Goal: Task Accomplishment & Management: Manage account settings

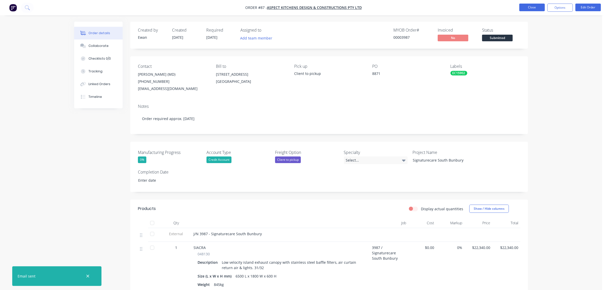
click at [535, 8] on button "Close" at bounding box center [531, 8] width 25 height 8
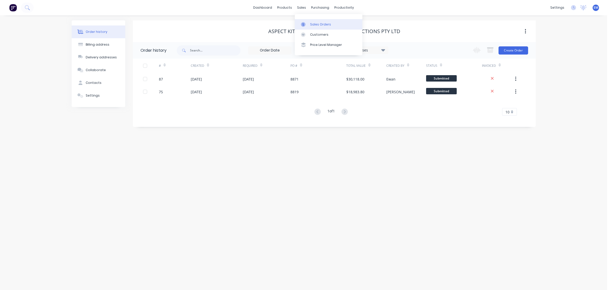
click at [308, 21] on link "Sales Orders" at bounding box center [329, 24] width 68 height 10
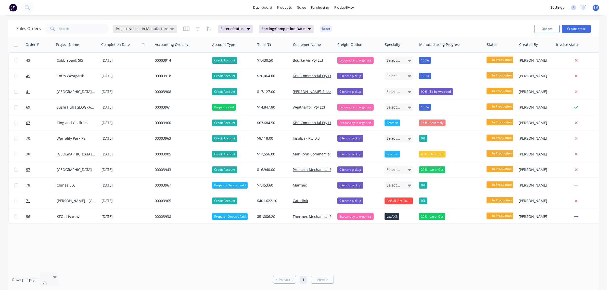
click at [173, 29] on div "Project Notes - In Manufacture" at bounding box center [145, 29] width 64 height 8
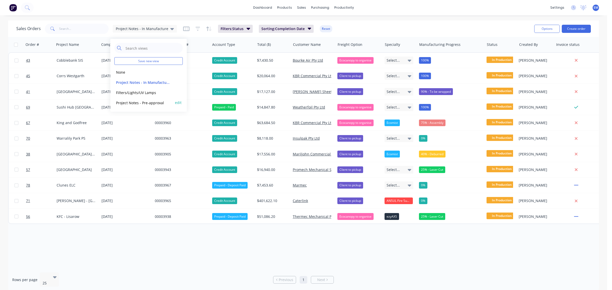
click at [155, 103] on button "Project Notes - Pre-approval" at bounding box center [143, 103] width 58 height 6
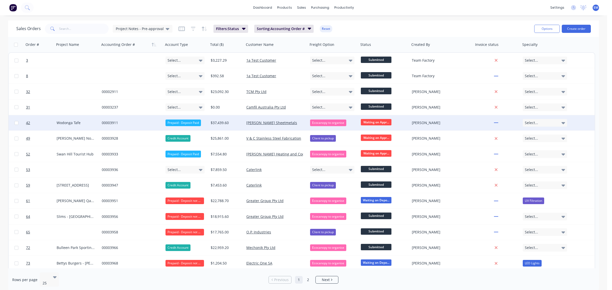
click at [371, 121] on span "Waiting on Appr..." at bounding box center [376, 122] width 31 height 6
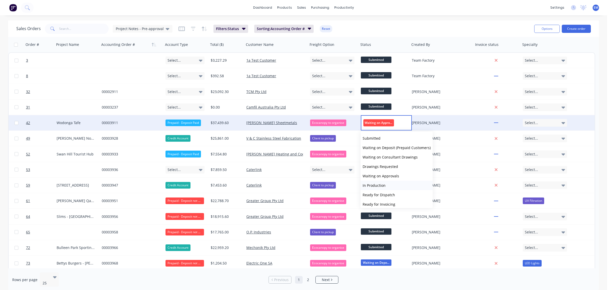
click at [380, 183] on span "In Production" at bounding box center [373, 185] width 23 height 5
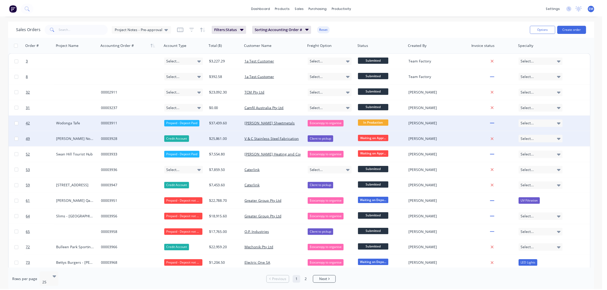
scroll to position [32, 0]
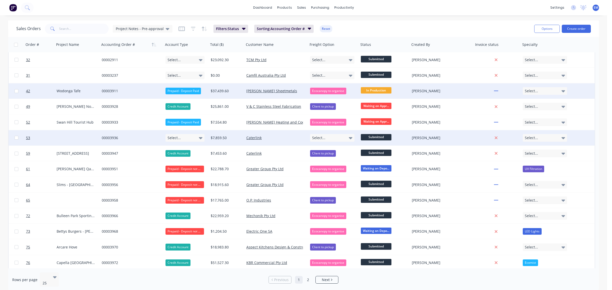
click at [106, 138] on div "00003936" at bounding box center [130, 137] width 57 height 5
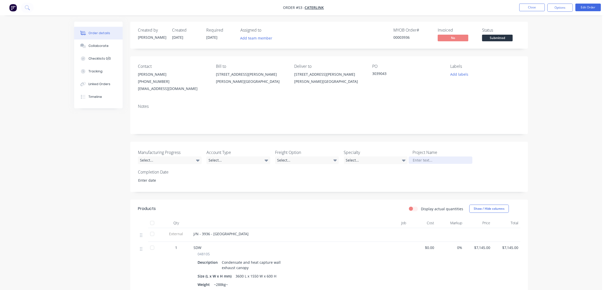
click at [425, 160] on div at bounding box center [441, 159] width 64 height 7
click at [429, 175] on div "Manufacturing Progress Select... Account Type Select... Freight Option Select..…" at bounding box center [329, 167] width 398 height 50
click at [315, 161] on div "Select..." at bounding box center [307, 160] width 64 height 8
click at [305, 191] on div "Client to pickup" at bounding box center [292, 191] width 26 height 7
click at [265, 160] on icon at bounding box center [267, 161] width 4 height 2
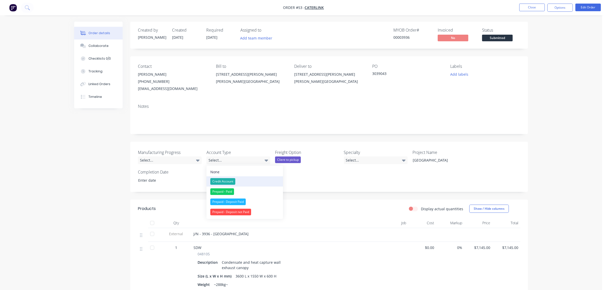
click at [248, 179] on button "Credit Account" at bounding box center [244, 181] width 76 height 10
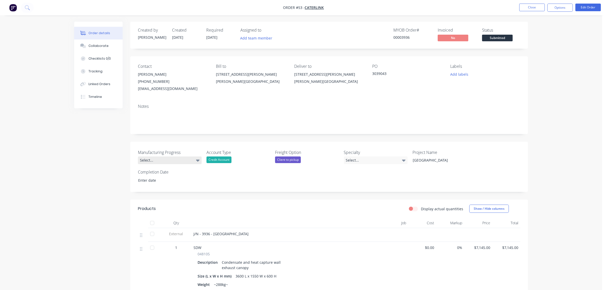
click at [191, 161] on div "Select..." at bounding box center [170, 160] width 64 height 8
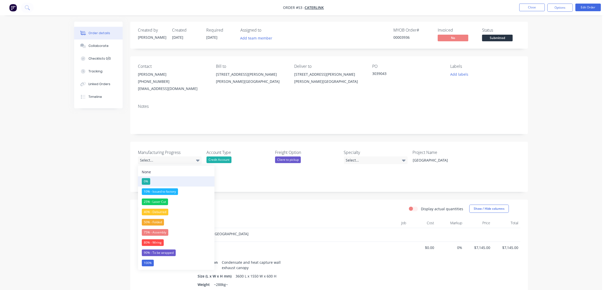
click at [174, 183] on button "0%" at bounding box center [176, 181] width 76 height 10
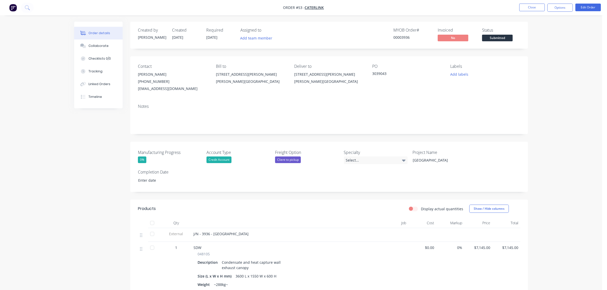
click at [222, 180] on div "Manufacturing Progress 0% Account Type Credit Account Freight Option Client to …" at bounding box center [329, 167] width 398 height 50
click at [537, 8] on button "Close" at bounding box center [531, 8] width 25 height 8
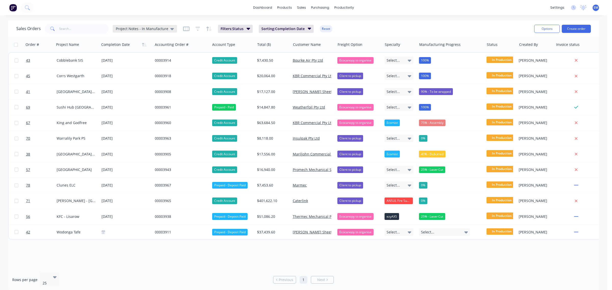
click at [167, 29] on div "Project Notes - In Manufacture" at bounding box center [145, 29] width 58 height 5
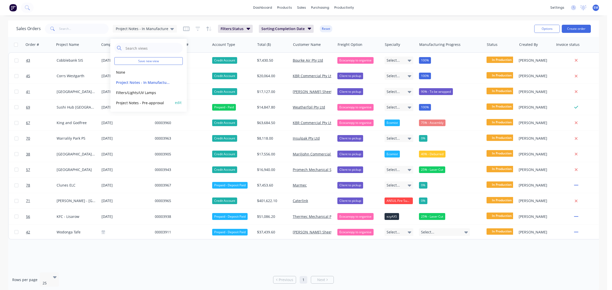
click at [148, 101] on button "Project Notes - Pre-approval" at bounding box center [143, 103] width 58 height 6
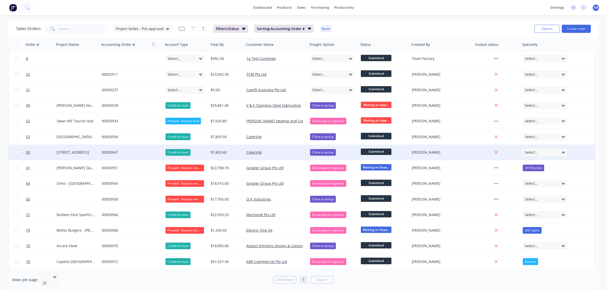
scroll to position [32, 0]
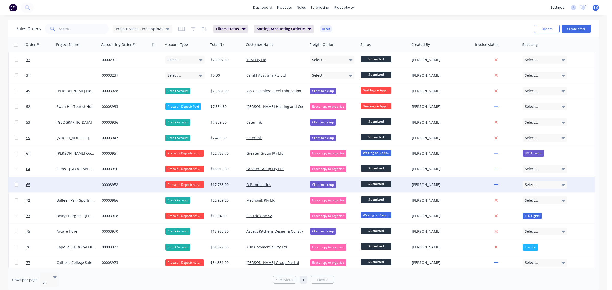
click at [78, 184] on div at bounding box center [77, 184] width 45 height 15
click at [121, 187] on div "00003958" at bounding box center [132, 184] width 64 height 15
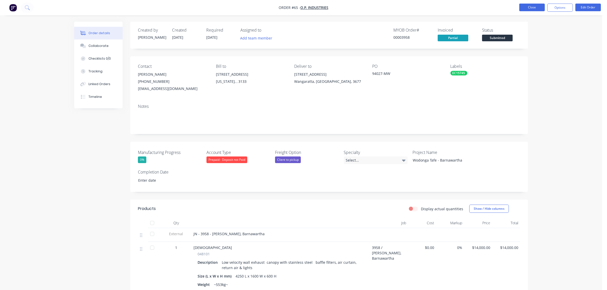
click at [527, 4] on button "Close" at bounding box center [531, 8] width 25 height 8
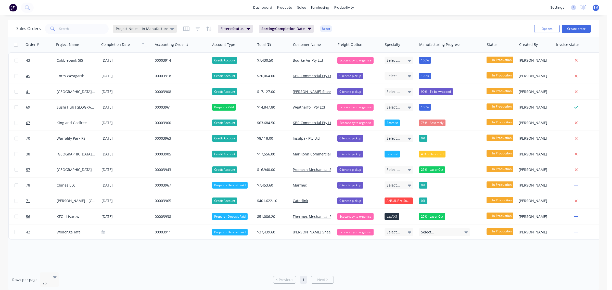
click at [163, 31] on div "Project Notes - In Manufacture" at bounding box center [145, 29] width 64 height 8
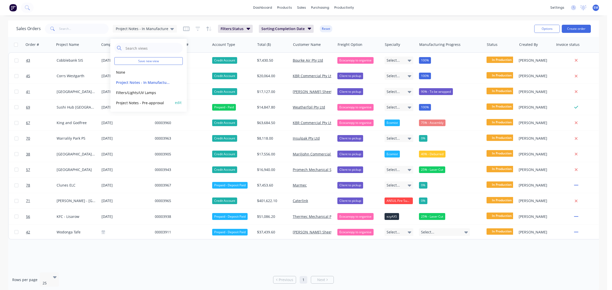
click at [160, 99] on div "Project Notes - Pre-approval edit" at bounding box center [148, 103] width 68 height 10
click at [139, 101] on button "Project Notes - Pre-approval" at bounding box center [143, 103] width 58 height 6
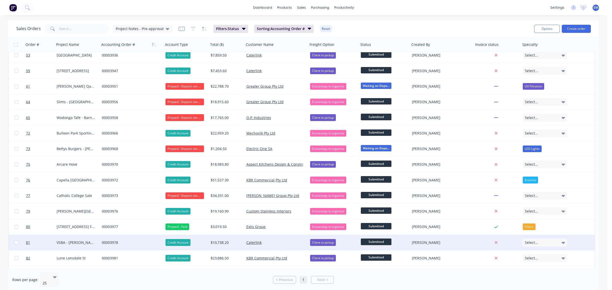
scroll to position [174, 0]
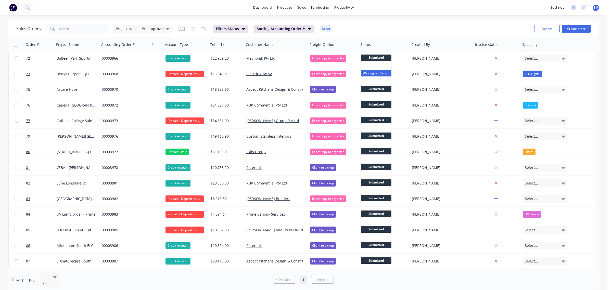
click at [596, 8] on span "EM" at bounding box center [595, 7] width 5 height 5
click at [161, 29] on span "Project Notes - Pre-approval" at bounding box center [140, 28] width 48 height 5
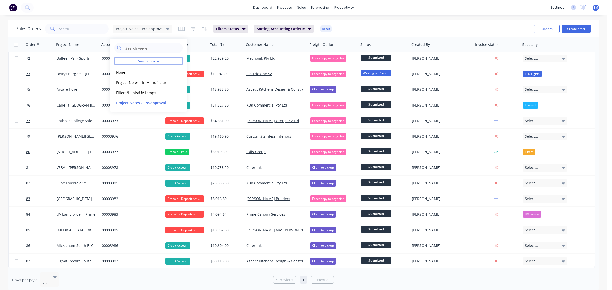
click at [349, 26] on div "Sales Orders Project Notes - Pre-approval Filters: Status Sorting: Accounting O…" at bounding box center [272, 28] width 513 height 12
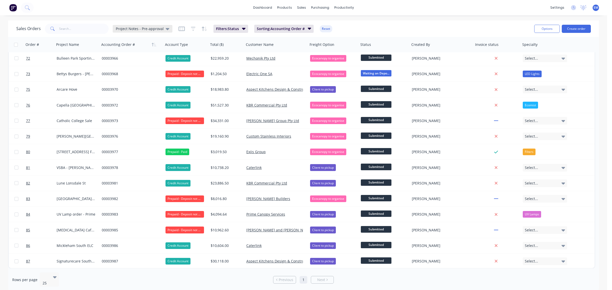
click at [155, 26] on div "Project Notes - Pre-approval" at bounding box center [143, 29] width 60 height 8
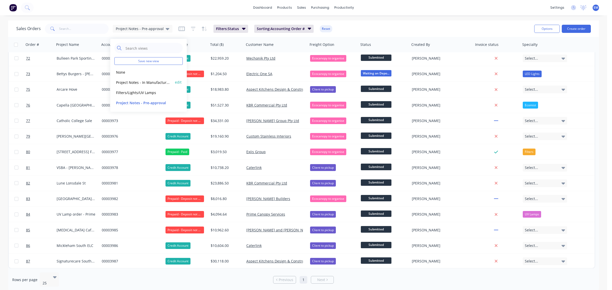
click at [180, 81] on button "edit" at bounding box center [178, 82] width 7 height 5
click at [172, 11] on div "dashboard products sales purchasing productivity dashboard products Product Cat…" at bounding box center [303, 7] width 607 height 15
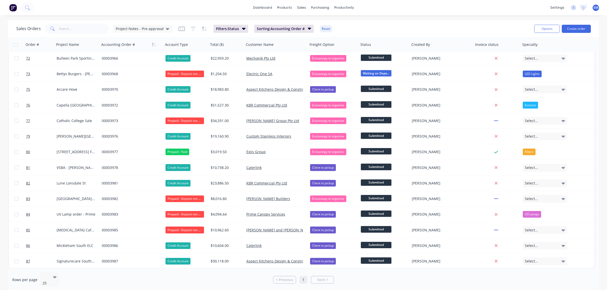
click at [595, 8] on span "EM" at bounding box center [595, 7] width 5 height 5
click at [550, 54] on div "Profile" at bounding box center [550, 53] width 10 height 5
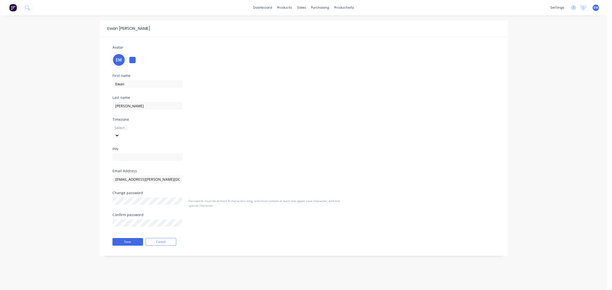
click at [13, 7] on img at bounding box center [13, 8] width 8 height 8
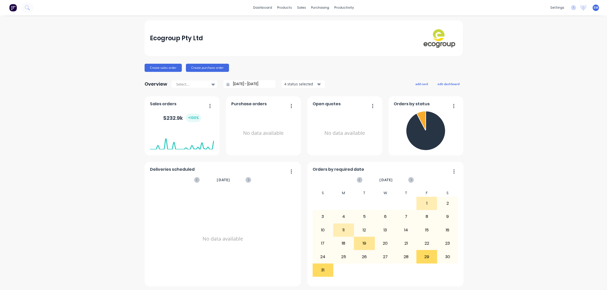
click at [593, 10] on span "EM" at bounding box center [595, 7] width 5 height 5
click at [517, 33] on div "Team" at bounding box center [513, 34] width 9 height 5
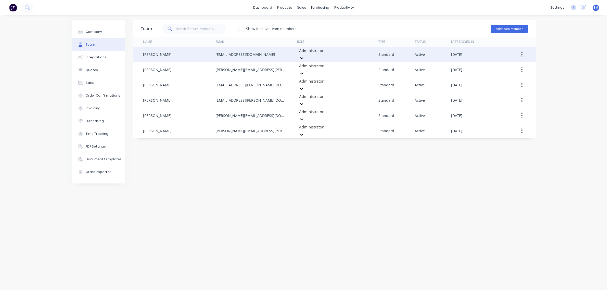
click at [522, 53] on icon "button" at bounding box center [521, 54] width 1 height 5
click at [511, 64] on div "Edit" at bounding box center [503, 67] width 39 height 7
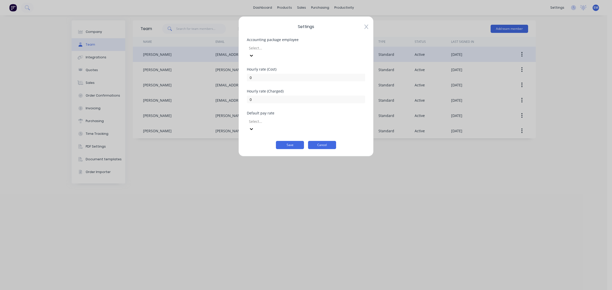
click at [326, 141] on button "Cancel" at bounding box center [322, 145] width 28 height 8
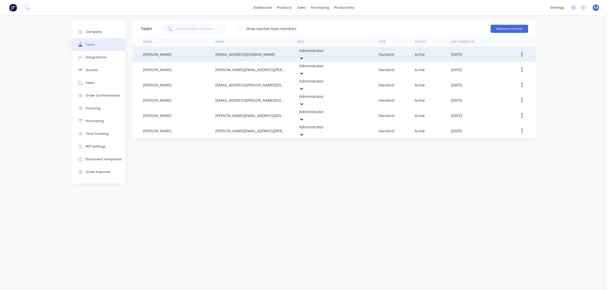
click at [263, 52] on div "akram.sulaiman@bradfordproducts.com.au" at bounding box center [245, 54] width 60 height 5
click at [263, 53] on div "akram.sulaiman@bradfordproducts.com.au" at bounding box center [245, 54] width 60 height 5
click at [258, 53] on div "akram.sulaiman@bradfordproducts.com.au" at bounding box center [245, 54] width 60 height 5
click at [161, 52] on div "Akram Sulaiman" at bounding box center [157, 54] width 29 height 5
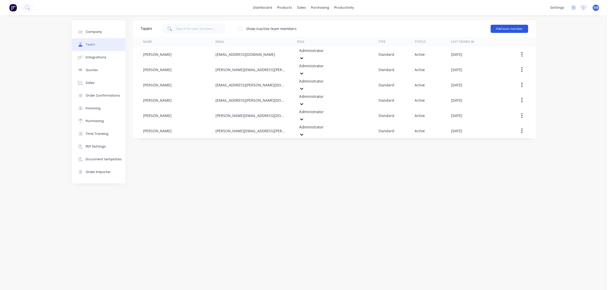
click at [510, 28] on button "Add team member" at bounding box center [508, 29] width 37 height 8
click at [497, 45] on span "A team member that can login to Factory" at bounding box center [487, 46] width 72 height 5
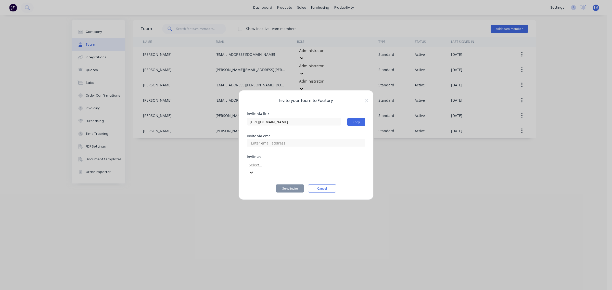
click at [288, 145] on input at bounding box center [273, 143] width 51 height 8
type input "akram.sulaiman@ecocanopy.com.au"
click at [299, 168] on div at bounding box center [284, 165] width 73 height 6
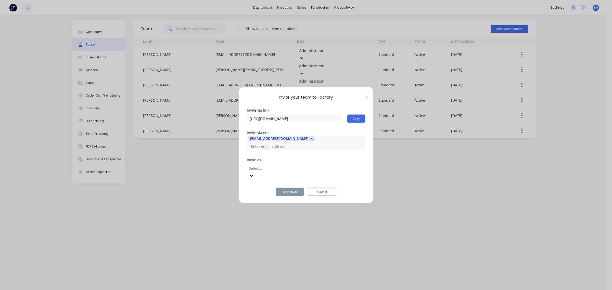
scroll to position [0, 0]
click at [282, 171] on div at bounding box center [284, 168] width 73 height 6
click at [299, 171] on div at bounding box center [284, 168] width 73 height 6
click at [369, 159] on div "Invite your team to Factory Invite via link https://app.factory.app/invite/8lSw…" at bounding box center [305, 145] width 135 height 116
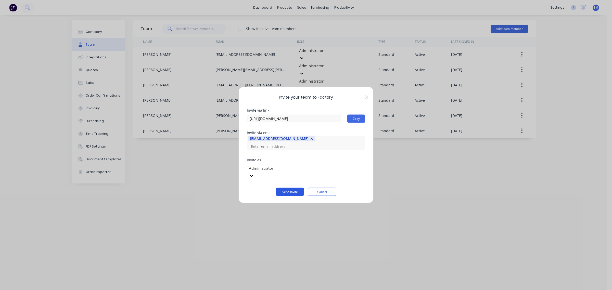
click at [297, 189] on button "Send invite" at bounding box center [290, 192] width 28 height 8
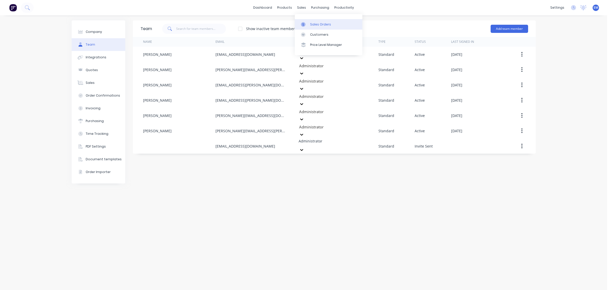
click at [307, 20] on link "Sales Orders" at bounding box center [329, 24] width 68 height 10
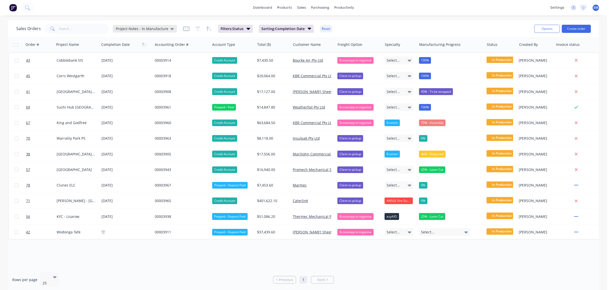
click at [170, 30] on icon at bounding box center [172, 29] width 4 height 6
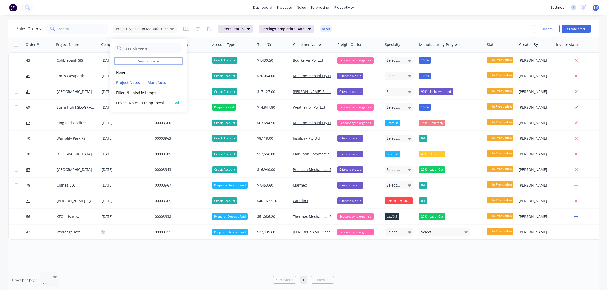
click at [153, 102] on button "Project Notes - Pre-approval" at bounding box center [143, 103] width 58 height 6
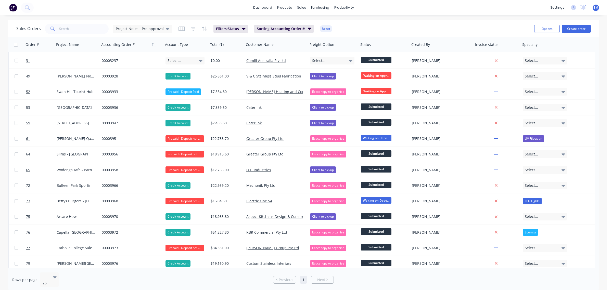
scroll to position [46, 0]
click at [262, 7] on link "dashboard" at bounding box center [263, 8] width 24 height 8
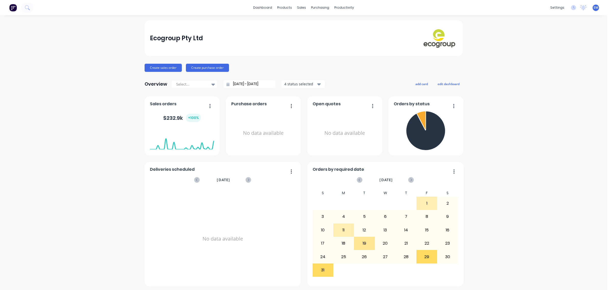
click at [186, 119] on div "+ 100 %" at bounding box center [193, 118] width 15 height 8
click at [209, 104] on icon "button" at bounding box center [209, 105] width 1 height 5
click at [205, 94] on div "Ecogroup Pty Ltd Create sales order Create purchase order Overview Select... 25…" at bounding box center [303, 153] width 318 height 266
click at [299, 83] on div "4 status selected" at bounding box center [300, 83] width 32 height 5
click at [205, 83] on div "Select..." at bounding box center [191, 85] width 35 height 8
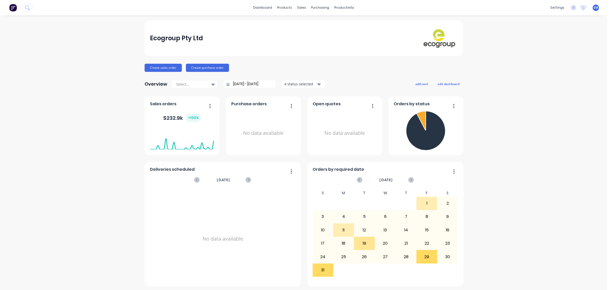
click at [379, 75] on div "Ecogroup Pty Ltd Create sales order Create purchase order Overview Select... 25…" at bounding box center [303, 153] width 318 height 266
click at [419, 85] on button "add card" at bounding box center [421, 84] width 19 height 7
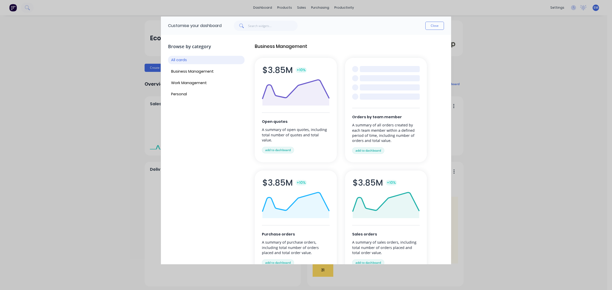
scroll to position [64, 0]
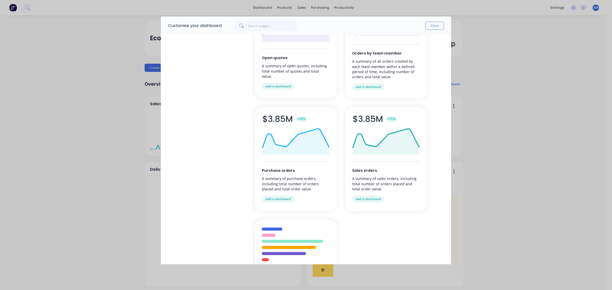
click at [374, 160] on div "Sales orders A summary of sales orders, including total number of orders placed…" at bounding box center [386, 159] width 82 height 104
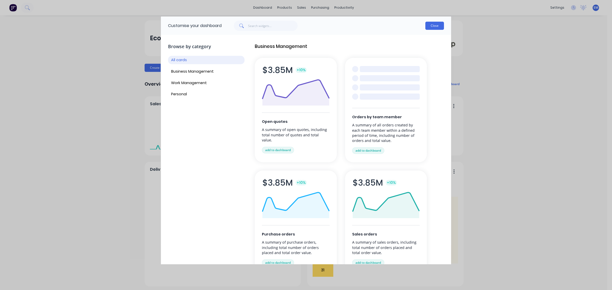
click at [430, 27] on button "Close" at bounding box center [434, 26] width 19 height 8
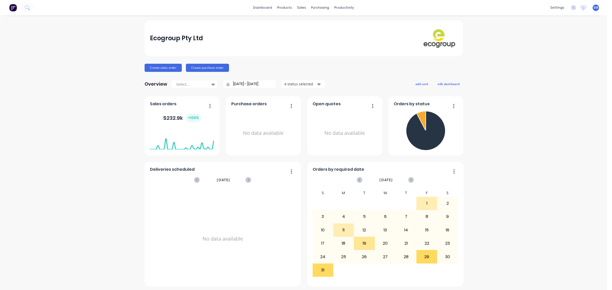
click at [208, 107] on button "button" at bounding box center [208, 106] width 11 height 8
click at [306, 21] on link "Sales Orders" at bounding box center [326, 24] width 68 height 10
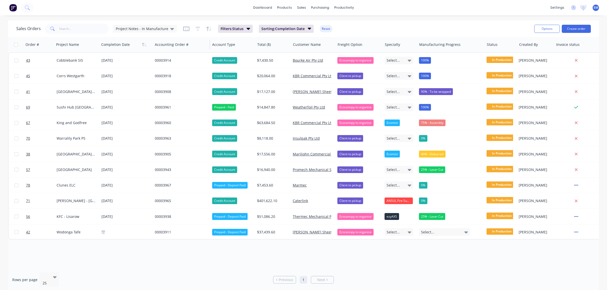
click at [165, 27] on span "Project Notes - In Manufacture" at bounding box center [142, 28] width 52 height 5
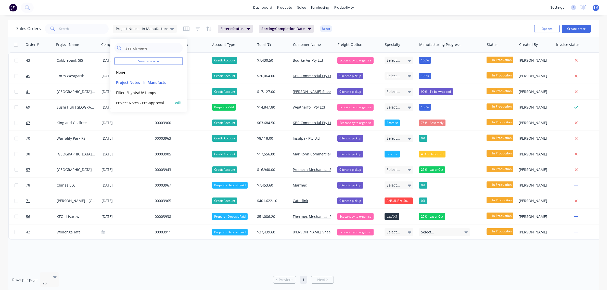
click at [148, 101] on button "Project Notes - Pre-approval" at bounding box center [143, 103] width 58 height 6
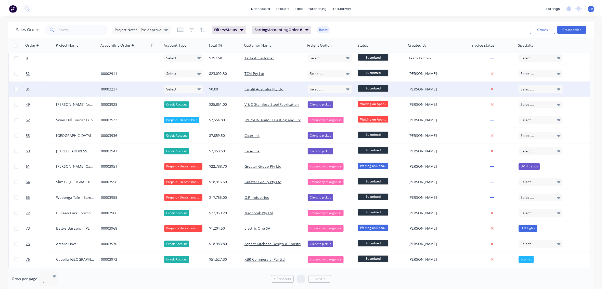
scroll to position [15, 0]
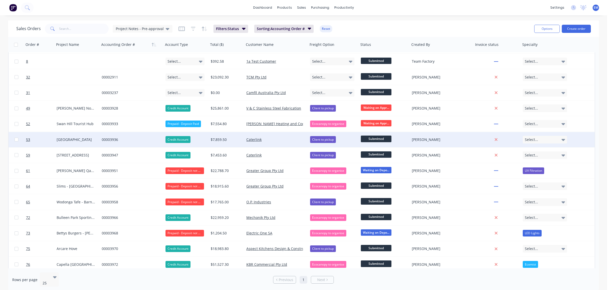
click at [110, 139] on div "00003936" at bounding box center [130, 139] width 57 height 5
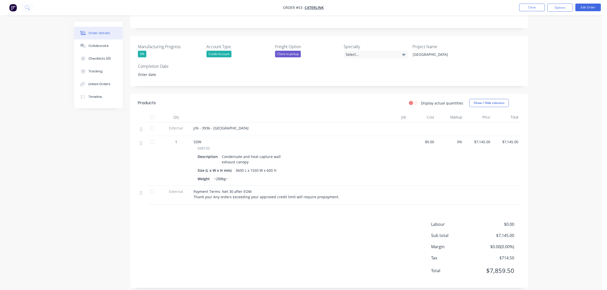
scroll to position [111, 0]
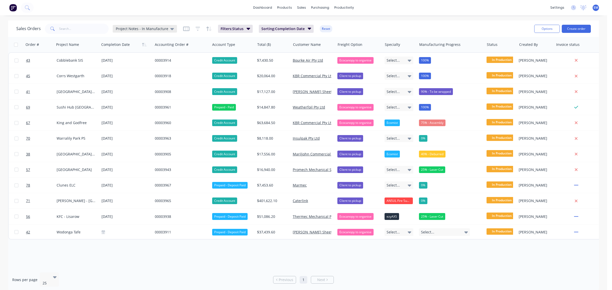
click at [163, 29] on span "Project Notes - In Manufacture" at bounding box center [142, 28] width 52 height 5
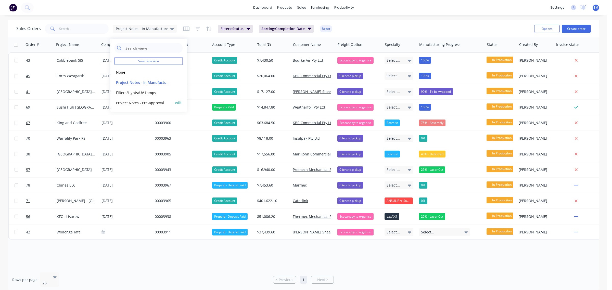
click at [144, 102] on button "Project Notes - Pre-approval" at bounding box center [143, 103] width 58 height 6
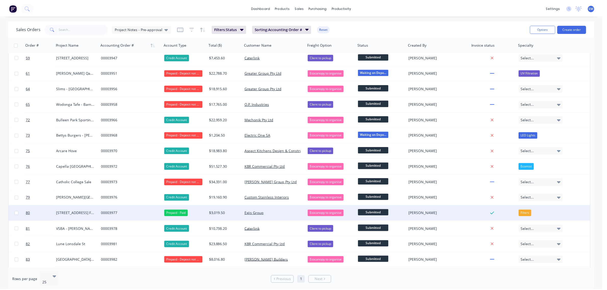
scroll to position [127, 0]
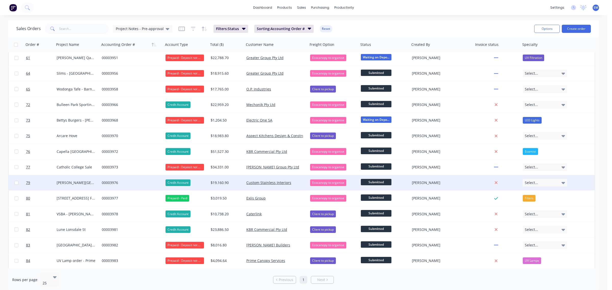
click at [217, 182] on div "$19,160.90" at bounding box center [225, 182] width 30 height 5
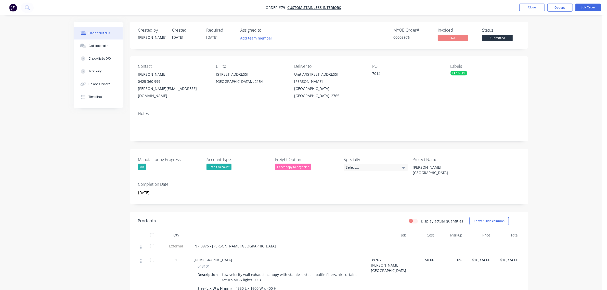
scroll to position [128, 0]
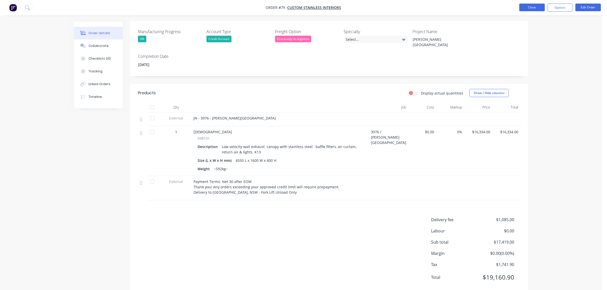
click at [527, 4] on button "Close" at bounding box center [531, 8] width 25 height 8
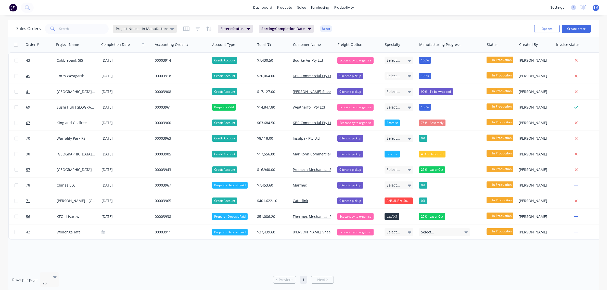
click at [152, 29] on span "Project Notes - In Manufacture" at bounding box center [142, 28] width 52 height 5
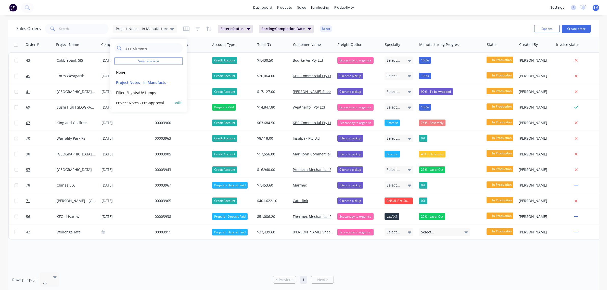
click at [150, 103] on button "Project Notes - Pre-approval" at bounding box center [143, 103] width 58 height 6
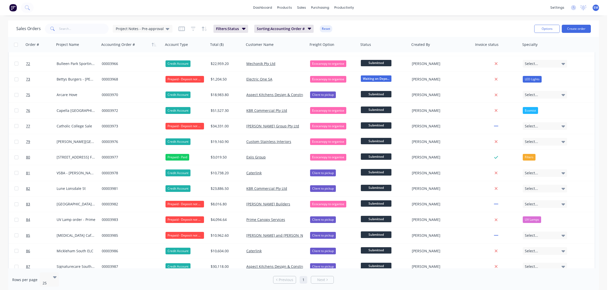
scroll to position [174, 0]
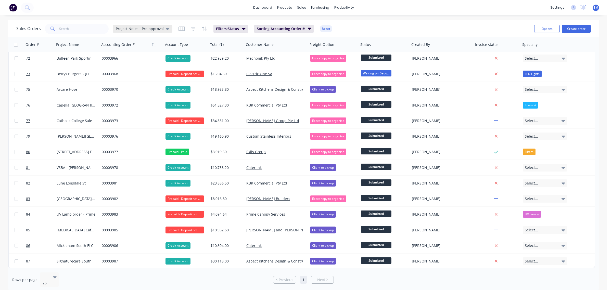
click at [161, 29] on span "Project Notes - Pre-approval" at bounding box center [140, 28] width 48 height 5
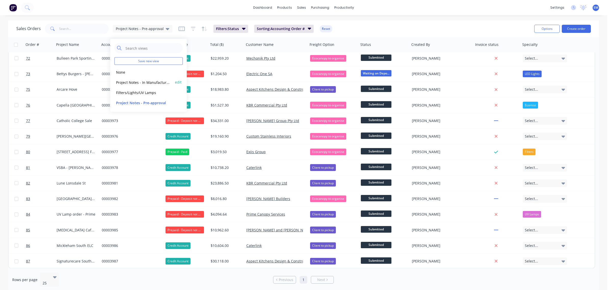
click at [137, 82] on button "Project Notes - In Manufacture (Default)" at bounding box center [143, 82] width 58 height 6
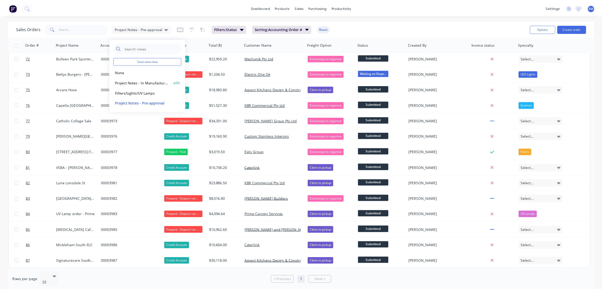
scroll to position [0, 0]
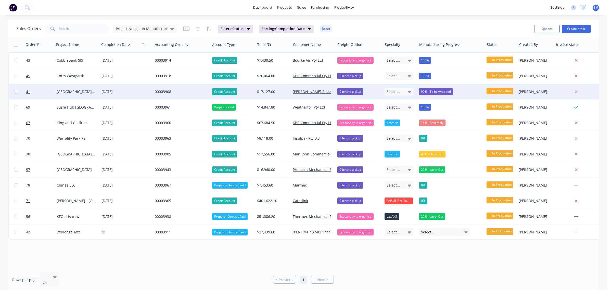
click at [450, 89] on div "90% - To be wrapped" at bounding box center [436, 91] width 34 height 7
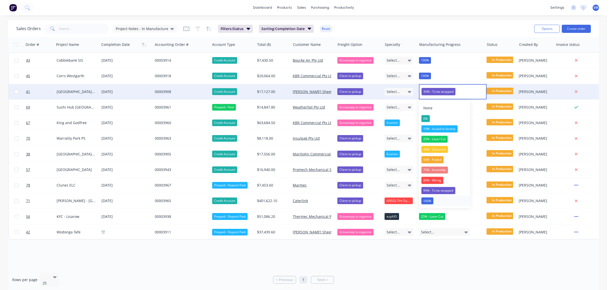
click at [436, 198] on button "100%" at bounding box center [444, 201] width 51 height 10
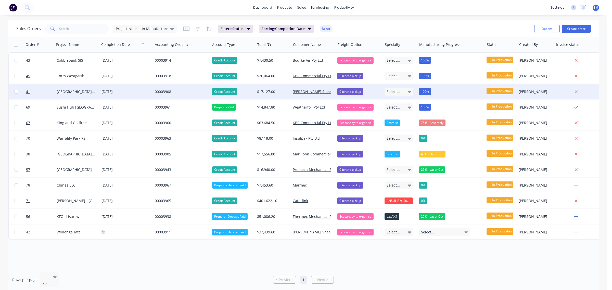
click at [160, 89] on div "00003908" at bounding box center [180, 91] width 51 height 5
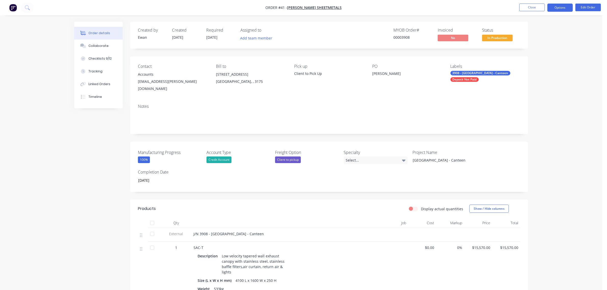
click at [557, 8] on button "Options" at bounding box center [559, 8] width 25 height 8
click at [545, 33] on div "Invoice" at bounding box center [544, 30] width 47 height 7
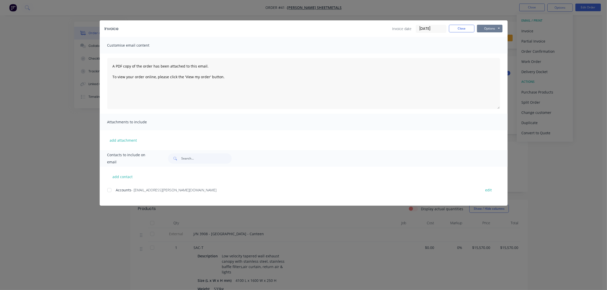
click at [495, 29] on button "Options" at bounding box center [489, 29] width 25 height 8
click at [491, 45] on button "Print" at bounding box center [493, 46] width 33 height 8
click at [464, 31] on button "Close" at bounding box center [461, 29] width 25 height 8
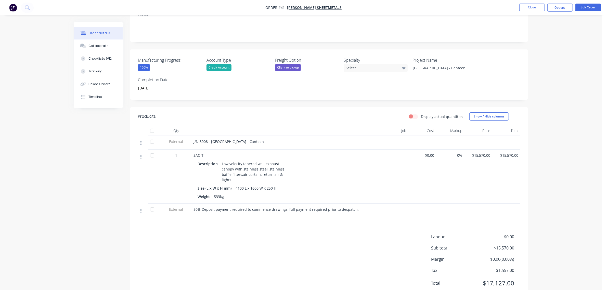
scroll to position [96, 0]
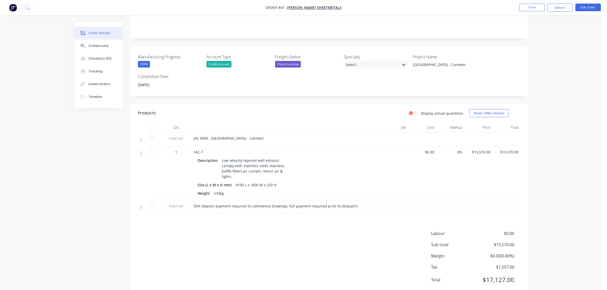
click at [273, 206] on span "50% Deposit payment required to commence drawings, full payment required prior …" at bounding box center [275, 206] width 165 height 5
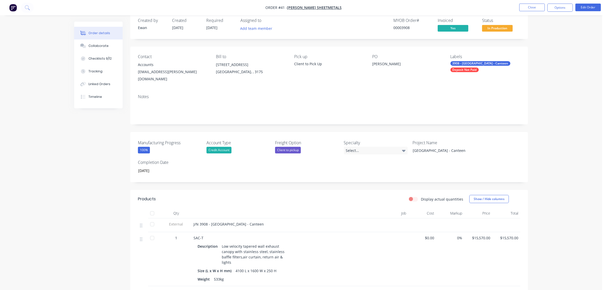
scroll to position [0, 0]
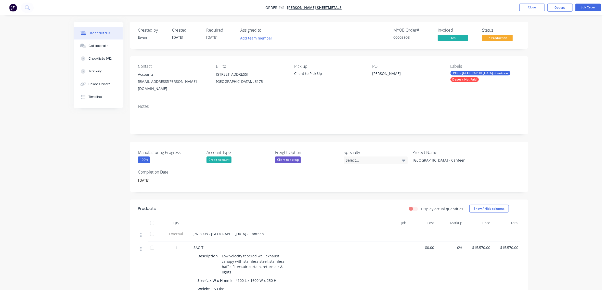
click at [474, 77] on div "Deposit Not Paid" at bounding box center [464, 79] width 28 height 5
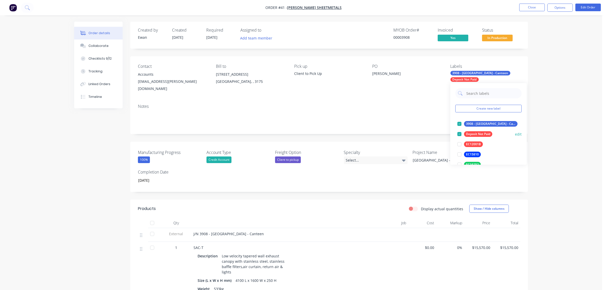
click at [459, 133] on div at bounding box center [459, 134] width 10 height 10
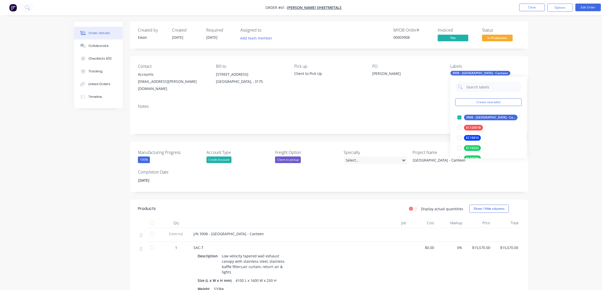
click at [573, 101] on div "Order details Collaborate Checklists 9/12 Tracking Linked Orders Timeline Order…" at bounding box center [301, 200] width 602 height 400
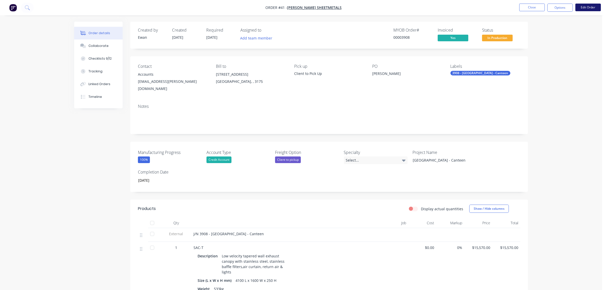
click at [581, 7] on button "Edit Order" at bounding box center [587, 8] width 25 height 8
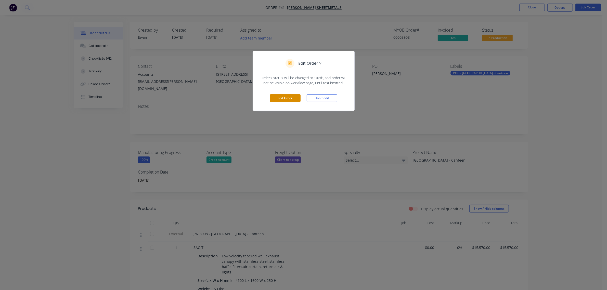
click at [280, 95] on button "Edit Order" at bounding box center [285, 98] width 31 height 8
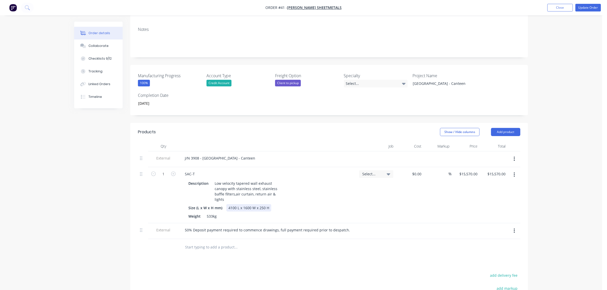
scroll to position [127, 0]
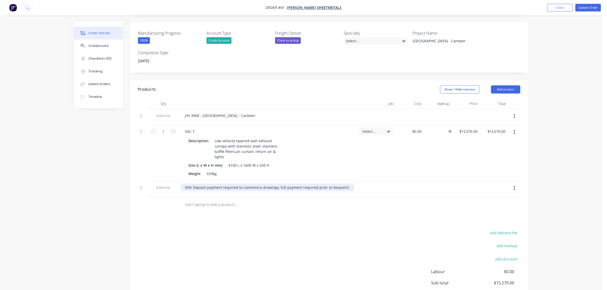
click at [229, 185] on div "50% Deposit payment required to commence drawings, full payment required prior …" at bounding box center [267, 187] width 173 height 7
click at [229, 184] on div "50% Deposit payment required to commence drawings, full payment required prior …" at bounding box center [267, 187] width 173 height 7
paste div
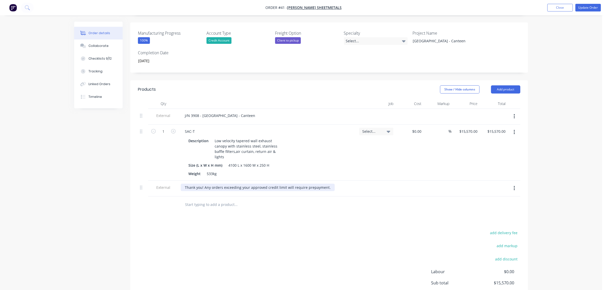
click at [325, 185] on div "Thank you! Any orders exceeding your approved credit limit will require prepaym…" at bounding box center [258, 187] width 154 height 7
click at [310, 255] on div "add delivery fee add markup add discount Labour $0.00 Sub total $15,570.00 Marg…" at bounding box center [329, 284] width 382 height 98
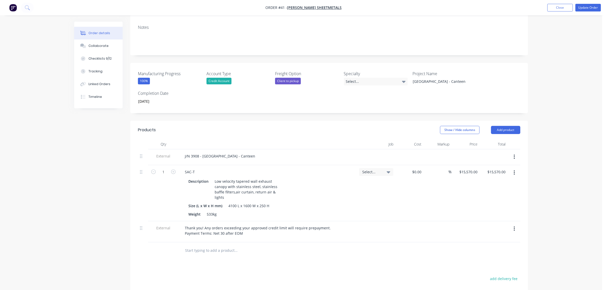
scroll to position [32, 0]
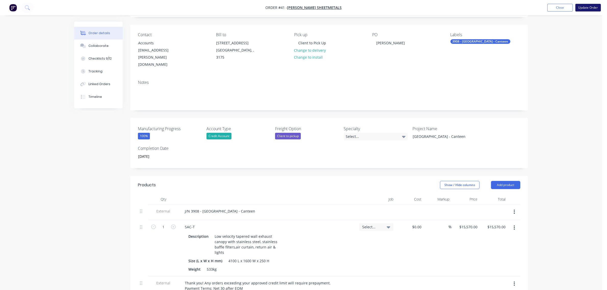
click at [585, 9] on button "Update Order" at bounding box center [587, 8] width 25 height 8
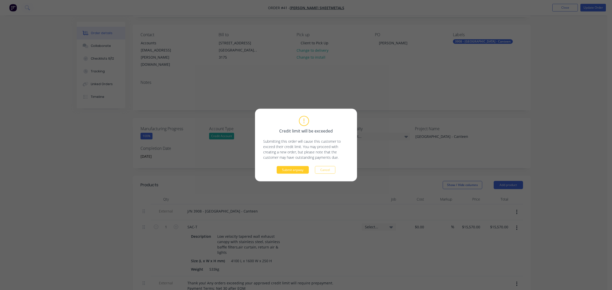
click at [304, 170] on button "Submit anyway" at bounding box center [292, 170] width 32 height 8
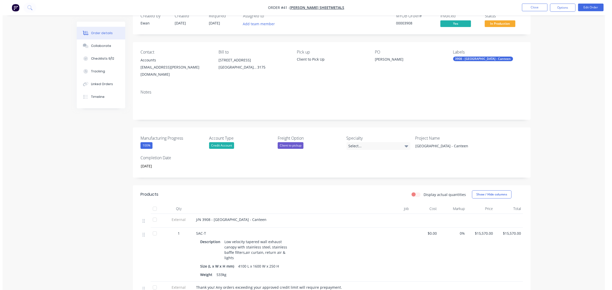
scroll to position [0, 0]
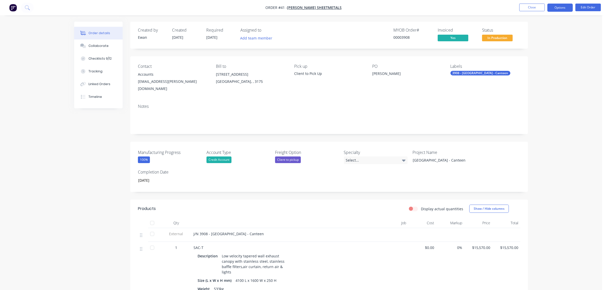
click at [555, 8] on button "Options" at bounding box center [559, 8] width 25 height 8
click at [539, 32] on div "Invoice" at bounding box center [544, 30] width 47 height 7
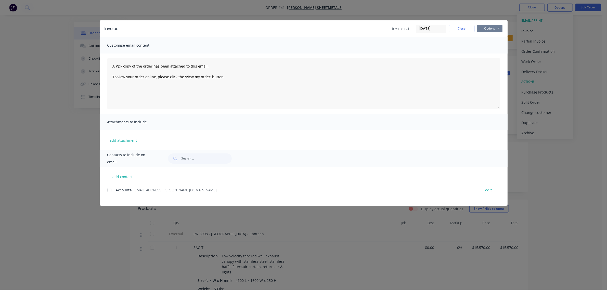
click at [491, 28] on button "Options" at bounding box center [489, 29] width 25 height 8
click at [487, 46] on button "Print" at bounding box center [493, 46] width 33 height 8
click at [452, 27] on button "Close" at bounding box center [461, 29] width 25 height 8
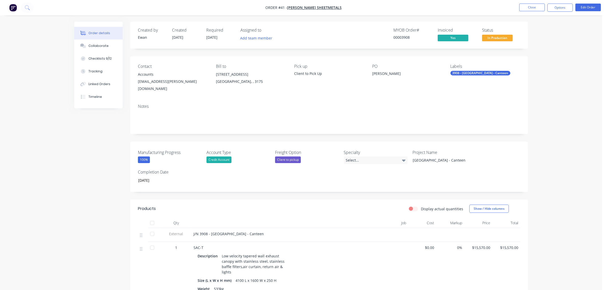
click at [499, 38] on span "In Production" at bounding box center [497, 38] width 31 height 6
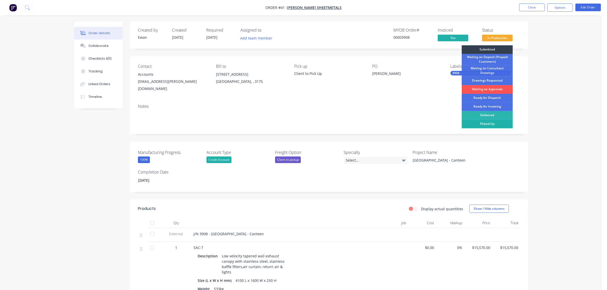
click at [494, 122] on div "Picked Up" at bounding box center [487, 124] width 51 height 9
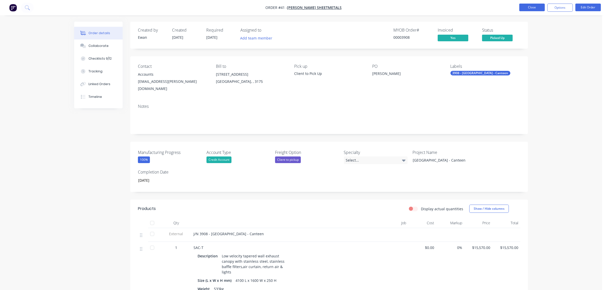
click at [535, 5] on button "Close" at bounding box center [531, 8] width 25 height 8
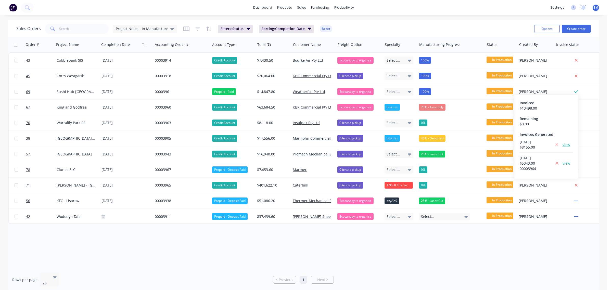
click at [566, 144] on link "view" at bounding box center [566, 144] width 8 height 5
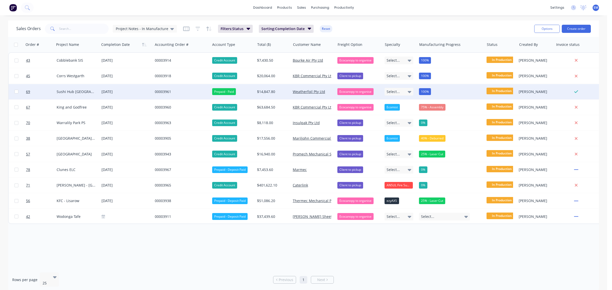
click at [496, 91] on span "In Production" at bounding box center [501, 91] width 31 height 6
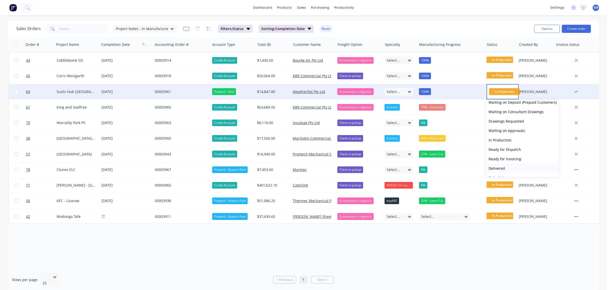
scroll to position [22, 0]
click at [511, 168] on button "Picked Up" at bounding box center [522, 169] width 72 height 9
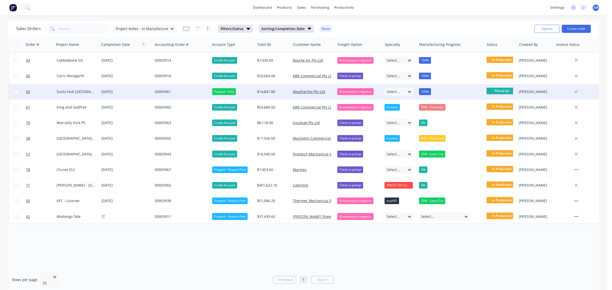
click at [482, 28] on div "Sales Orders Project Notes - In Manufacture Filters: Status Sorting: Completion…" at bounding box center [272, 28] width 513 height 12
